Goal: Transaction & Acquisition: Purchase product/service

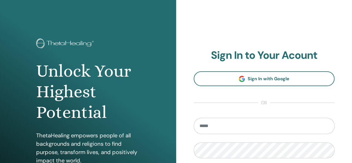
scroll to position [104, 0]
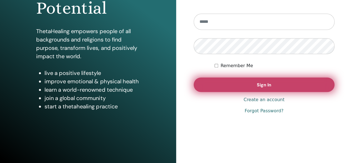
type input "**********"
click at [261, 83] on span "Sign In" at bounding box center [264, 85] width 14 height 6
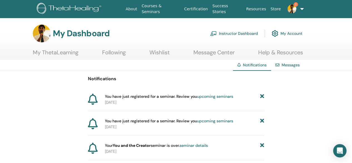
click at [231, 29] on link "Instructor Dashboard" at bounding box center [234, 33] width 48 height 12
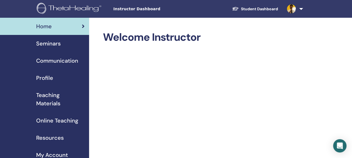
click at [254, 9] on link "Student Dashboard" at bounding box center [254, 9] width 55 height 10
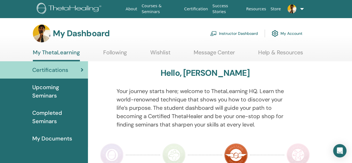
click at [48, 95] on span "Upcoming Seminars" at bounding box center [57, 91] width 51 height 17
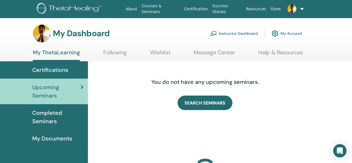
click at [47, 113] on span "Completed Seminars" at bounding box center [57, 116] width 51 height 17
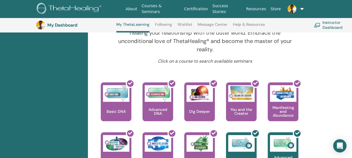
scroll to position [292, 0]
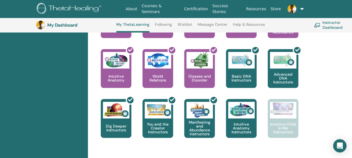
click at [311, 119] on div "This is where your ThetaHealing journey begins. This is the first seminar to ta…" at bounding box center [201, 74] width 222 height 150
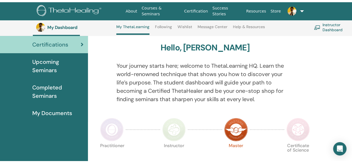
scroll to position [0, 0]
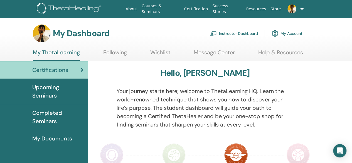
click at [41, 91] on span "Upcoming Seminars" at bounding box center [57, 91] width 51 height 17
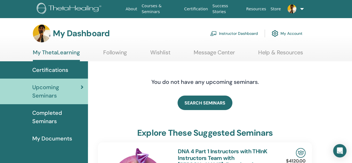
drag, startPoint x: 160, startPoint y: 27, endPoint x: 182, endPoint y: 12, distance: 26.9
click at [160, 27] on div "My Dashboard Instructor Dashboard My Account" at bounding box center [167, 33] width 269 height 18
click at [285, 53] on link "Help & Resources" at bounding box center [280, 54] width 45 height 11
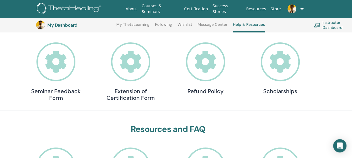
scroll to position [181, 0]
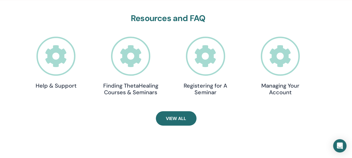
click at [52, 59] on icon at bounding box center [55, 56] width 39 height 39
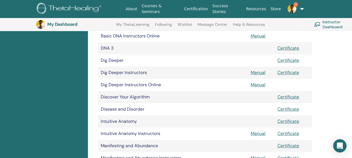
scroll to position [236, 0]
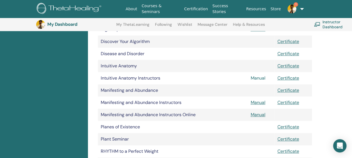
click at [257, 79] on link "Manual" at bounding box center [257, 78] width 15 height 6
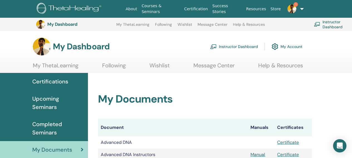
scroll to position [236, 0]
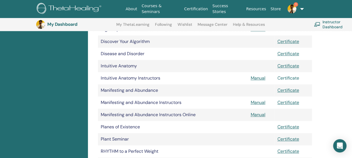
click at [290, 78] on link "Certificate" at bounding box center [288, 78] width 22 height 6
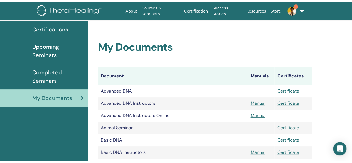
scroll to position [0, 0]
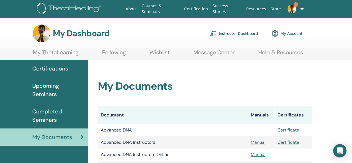
click at [253, 34] on link "Instructor Dashboard" at bounding box center [234, 33] width 48 height 12
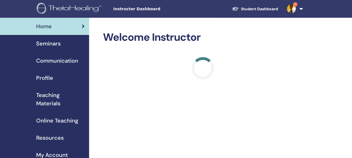
scroll to position [28, 0]
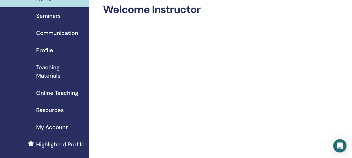
click at [69, 91] on span "Online Teaching" at bounding box center [57, 93] width 42 height 8
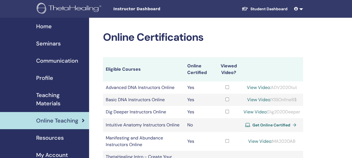
scroll to position [56, 0]
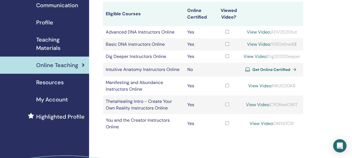
click at [279, 71] on span "Get Online Certified" at bounding box center [271, 69] width 38 height 5
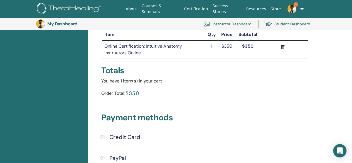
scroll to position [40, 0]
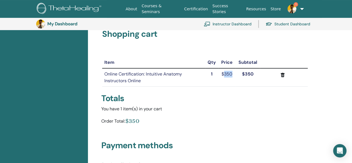
drag, startPoint x: 233, startPoint y: 73, endPoint x: 225, endPoint y: 75, distance: 8.2
click at [225, 75] on td "$350" at bounding box center [226, 77] width 17 height 18
copy td "350"
click at [194, 45] on div "Shopping cart Item Qty Price Subtotal Online Certification: Intuitive Anatomy I…" at bounding box center [205, 126] width 214 height 195
click at [188, 113] on div "You have 1 item(s) in your cart Order Total: $350" at bounding box center [205, 115] width 214 height 21
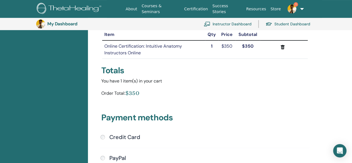
scroll to position [0, 0]
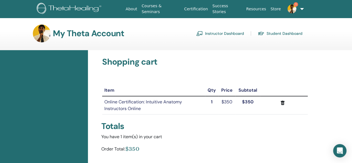
click at [156, 81] on div "Item Qty Price Subtotal Online Certification: Intuitive Anatomy Instructors Onl…" at bounding box center [205, 99] width 214 height 39
click at [155, 83] on div "Item Qty Price Subtotal Online Certification: Intuitive Anatomy Instructors Onl…" at bounding box center [205, 99] width 214 height 39
click at [290, 8] on img at bounding box center [291, 8] width 9 height 9
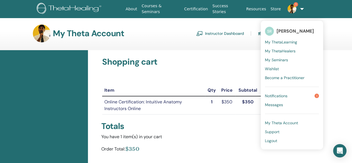
click at [276, 96] on span "Notifications" at bounding box center [276, 95] width 23 height 5
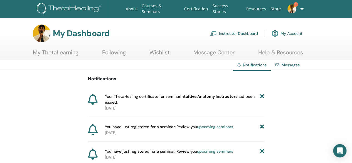
click at [169, 109] on p "[DATE]" at bounding box center [184, 108] width 159 height 6
click at [139, 9] on link "About" at bounding box center [131, 9] width 16 height 10
